Goal: Task Accomplishment & Management: Use online tool/utility

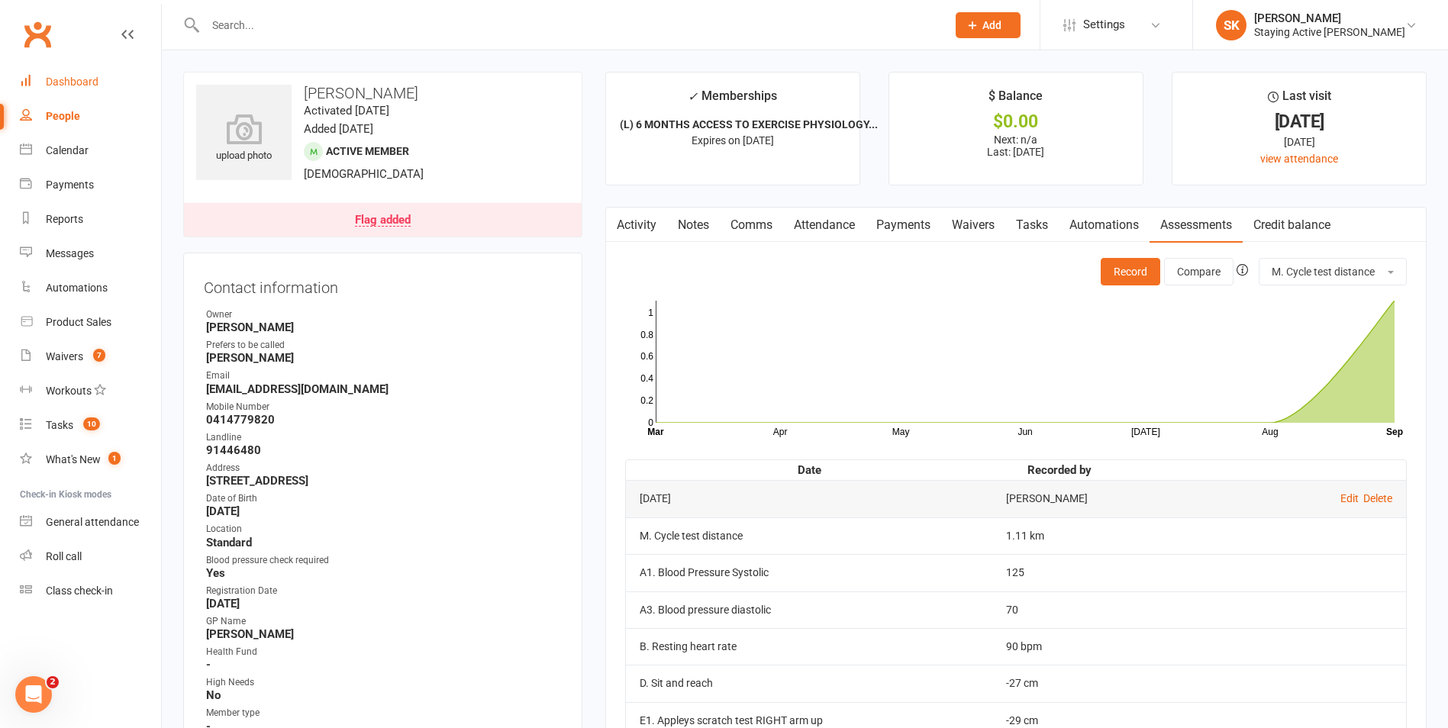
click at [58, 79] on div "Dashboard" at bounding box center [72, 82] width 53 height 12
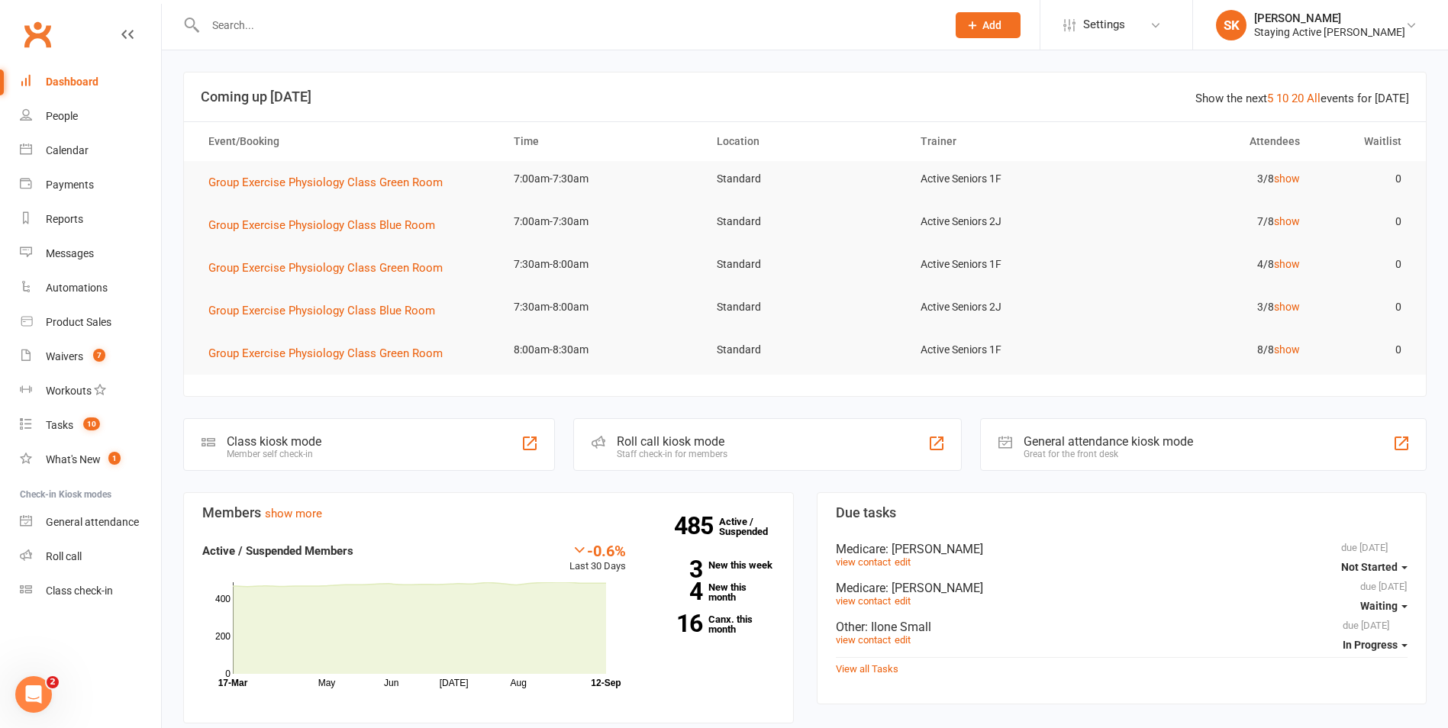
click at [698, 421] on div "Roll call kiosk mode Staff check-in for members" at bounding box center [767, 444] width 388 height 53
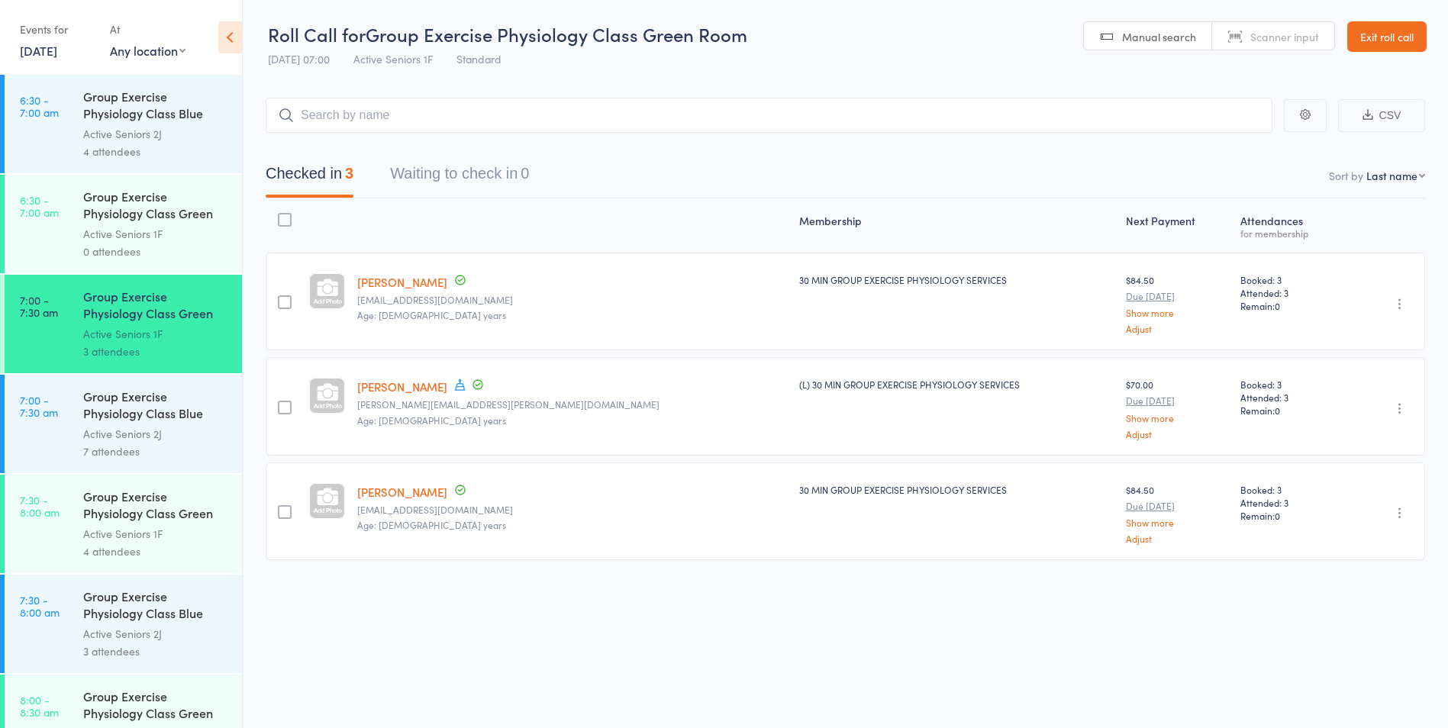
click at [143, 436] on div "Active Seniors 2J" at bounding box center [156, 434] width 146 height 18
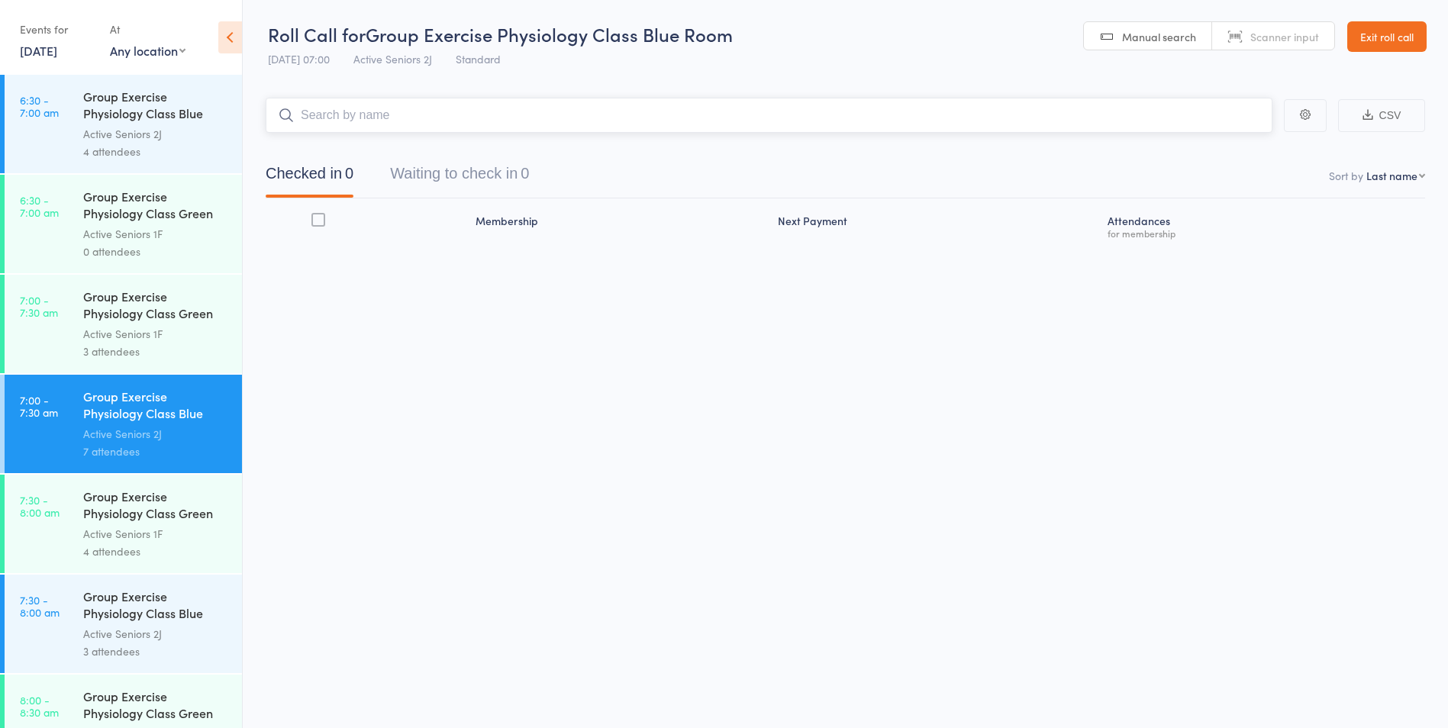
scroll to position [305, 0]
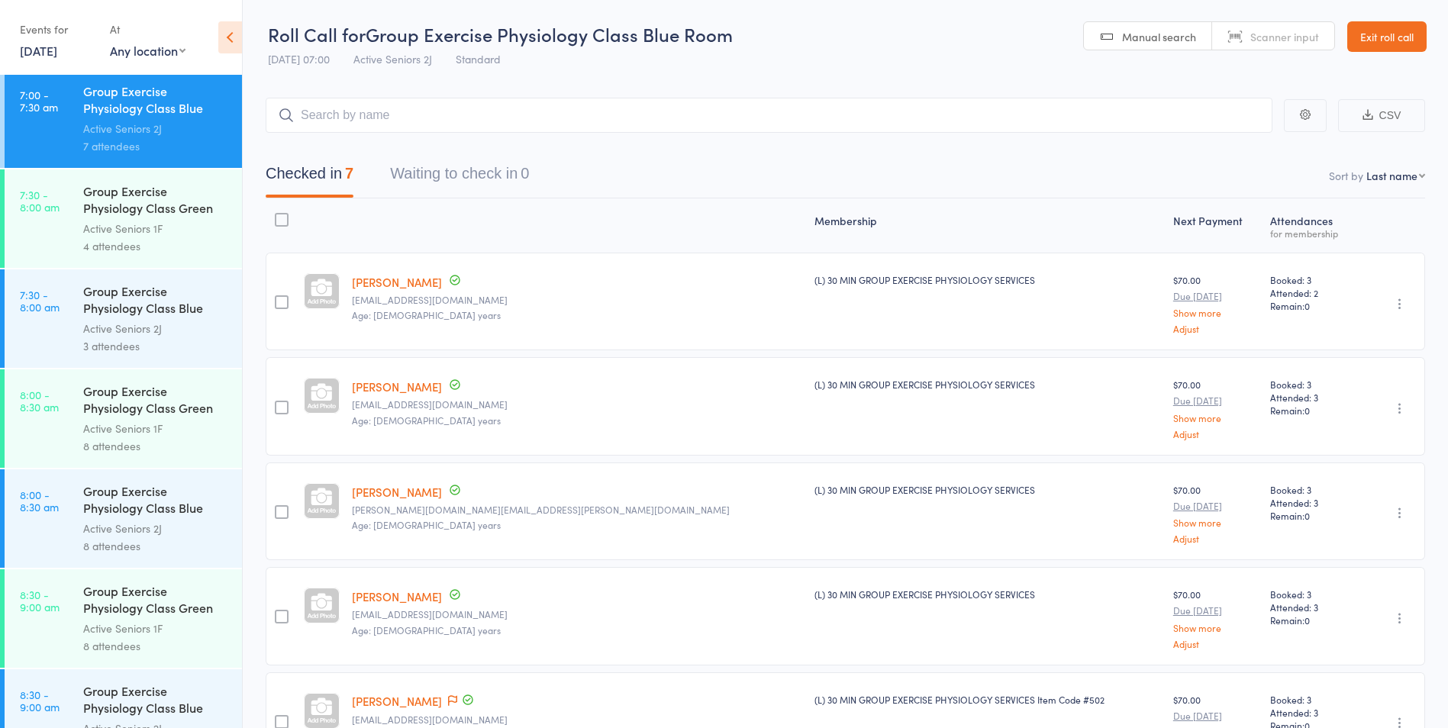
click at [90, 318] on div "Group Exercise Physiology Class Blue Room" at bounding box center [156, 300] width 146 height 37
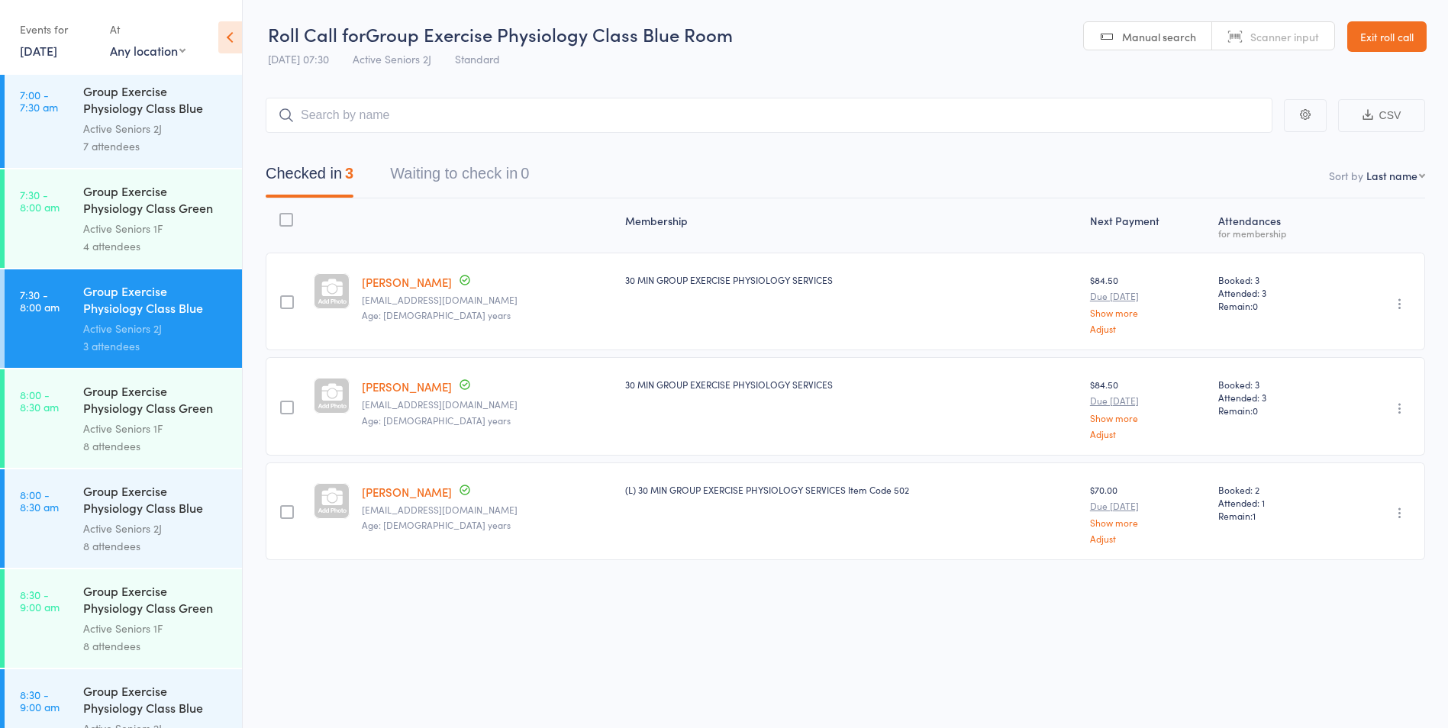
scroll to position [458, 0]
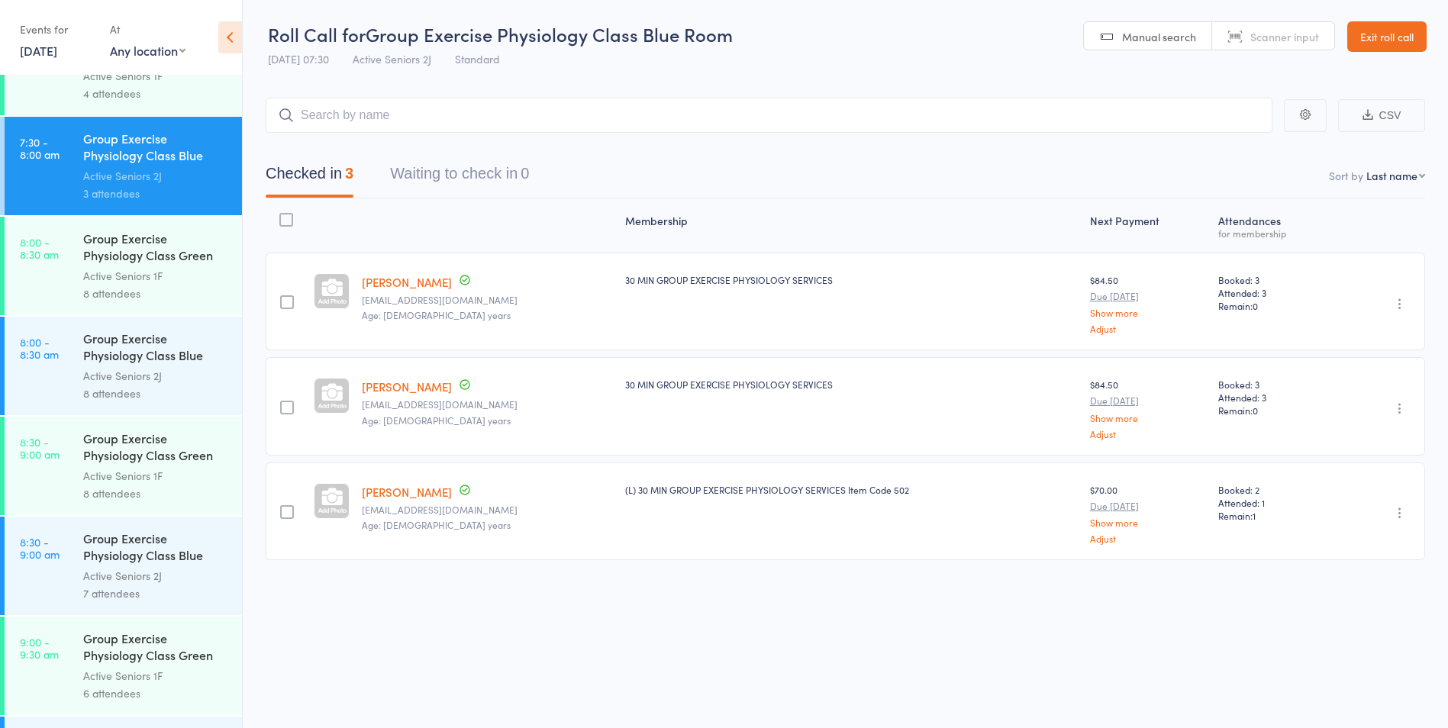
click at [133, 377] on div "Active Seniors 2J" at bounding box center [156, 376] width 146 height 18
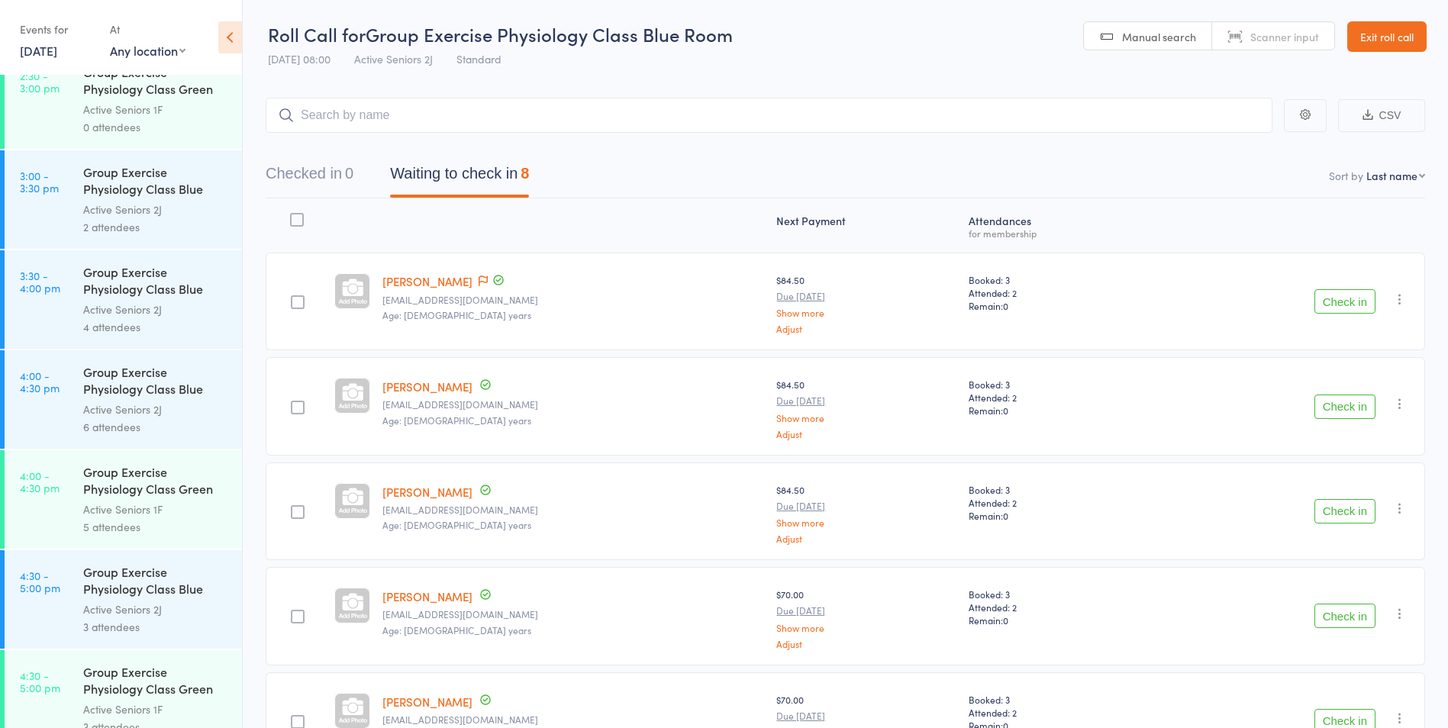
scroll to position [2846, 0]
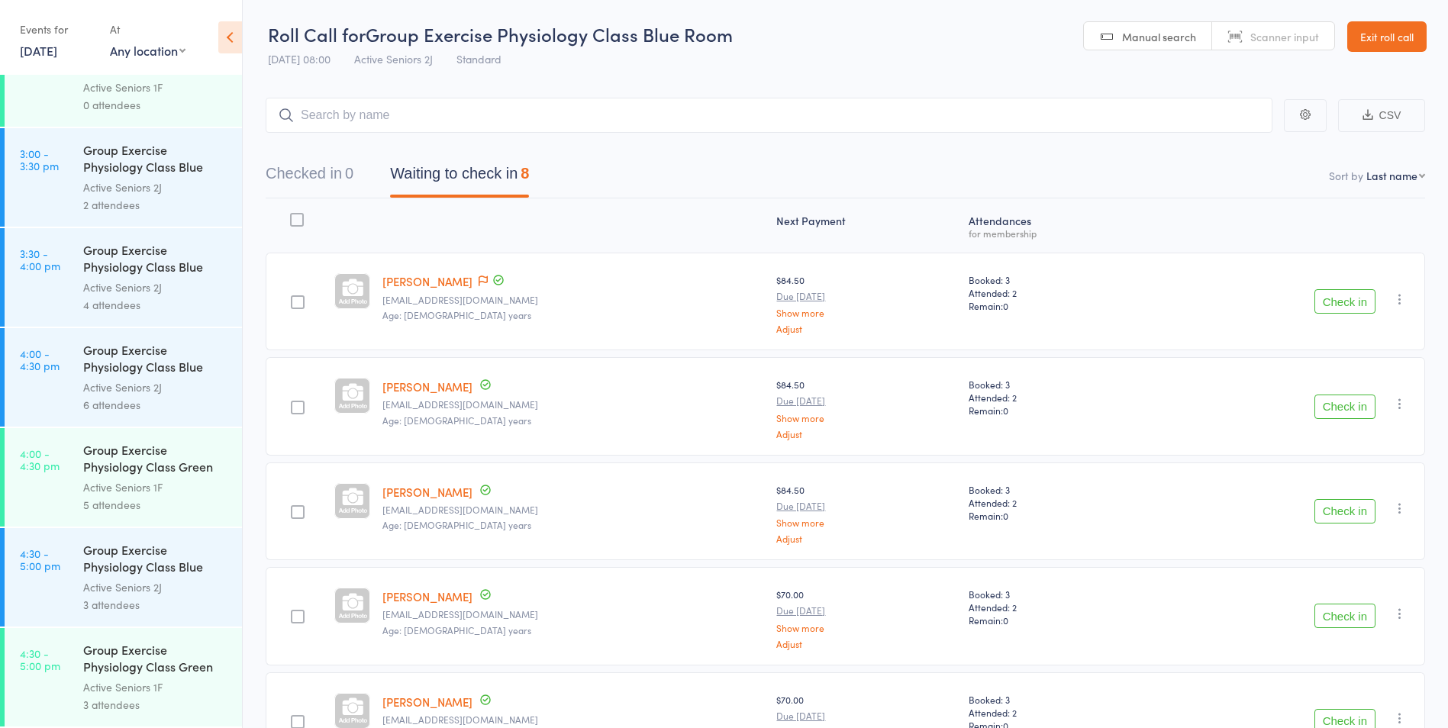
click at [114, 646] on div "Group Exercise Physiology Class Green Room" at bounding box center [156, 659] width 146 height 37
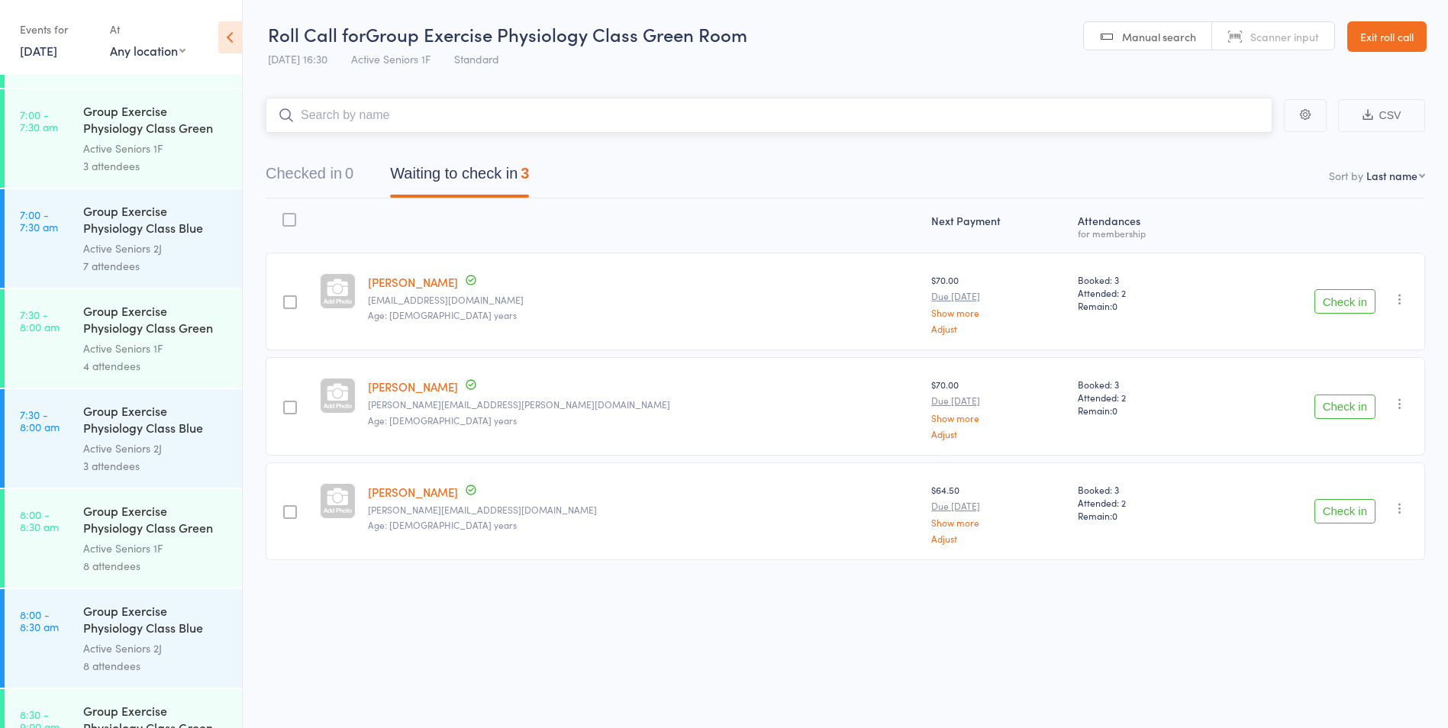
scroll to position [34, 0]
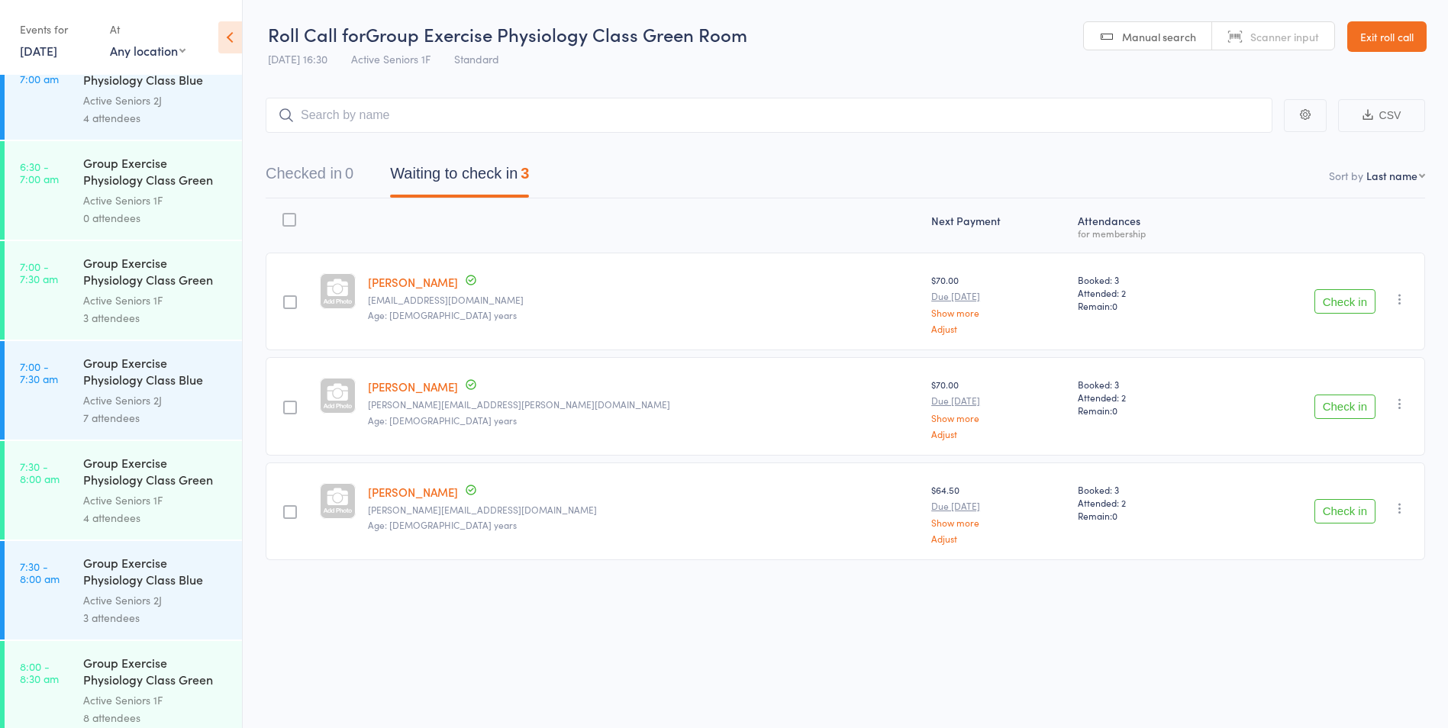
click at [98, 608] on div "Active Seniors 2J" at bounding box center [156, 600] width 146 height 18
